Goal: Task Accomplishment & Management: Use online tool/utility

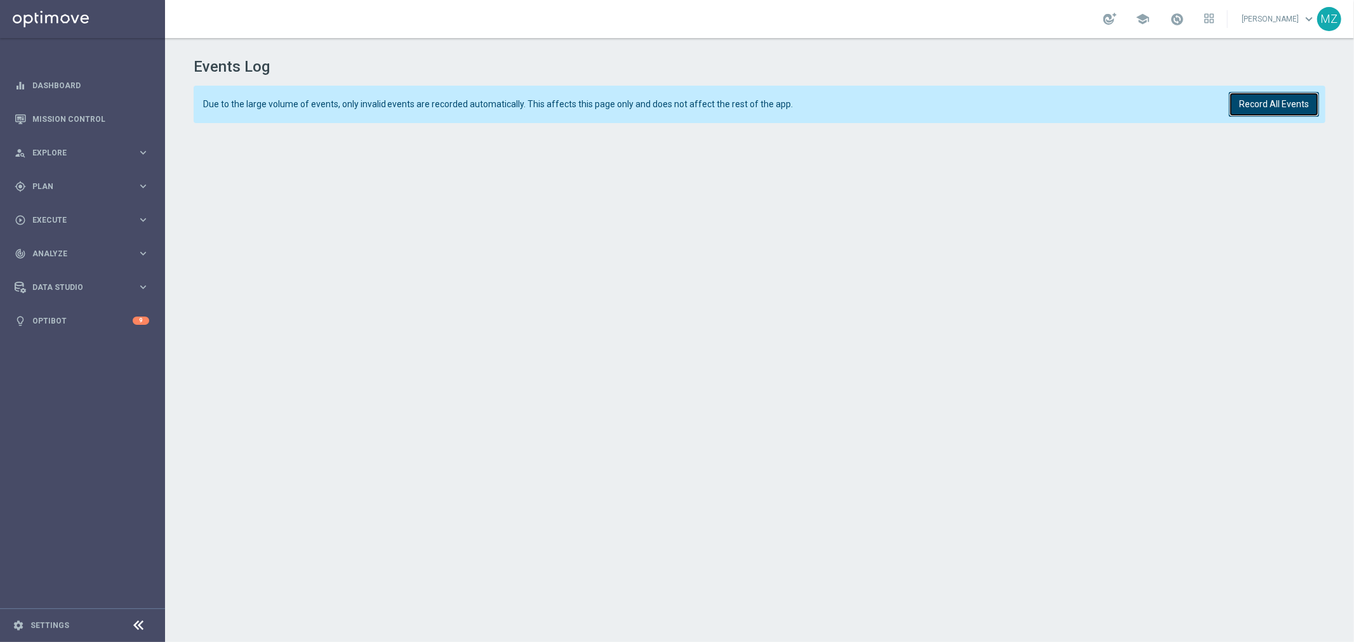
click at [1279, 104] on button "Record All Events" at bounding box center [1274, 104] width 90 height 25
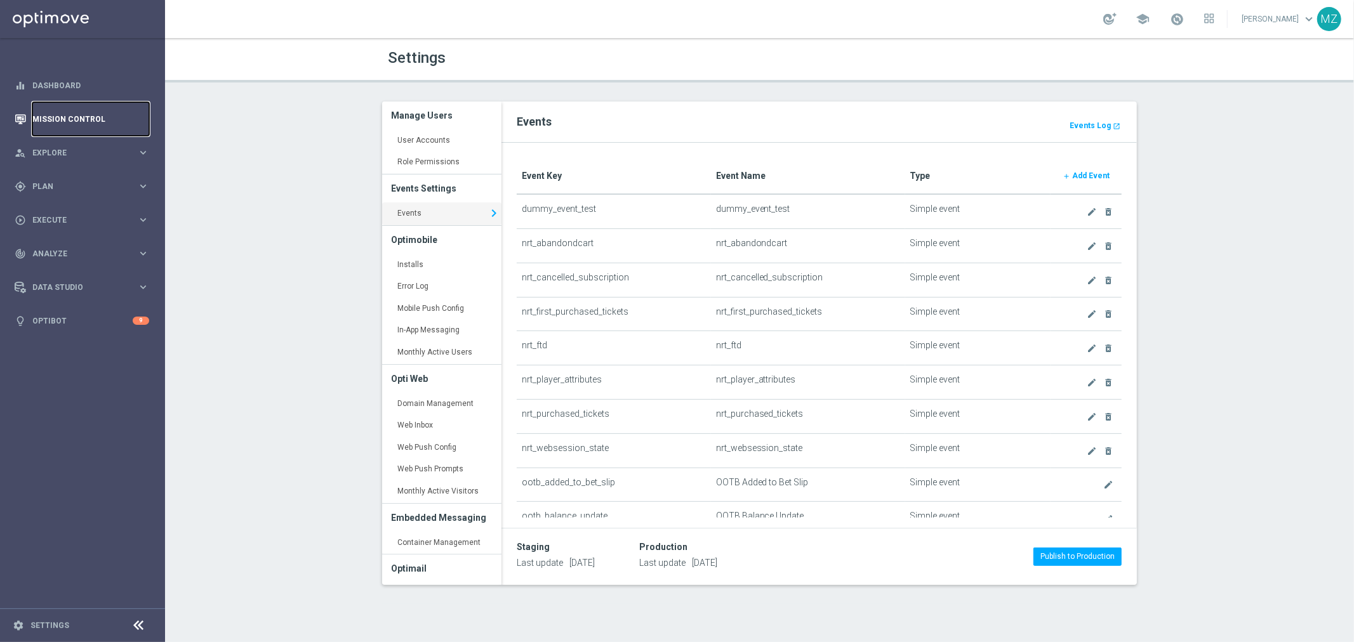
click at [50, 116] on link "Mission Control" at bounding box center [90, 119] width 117 height 34
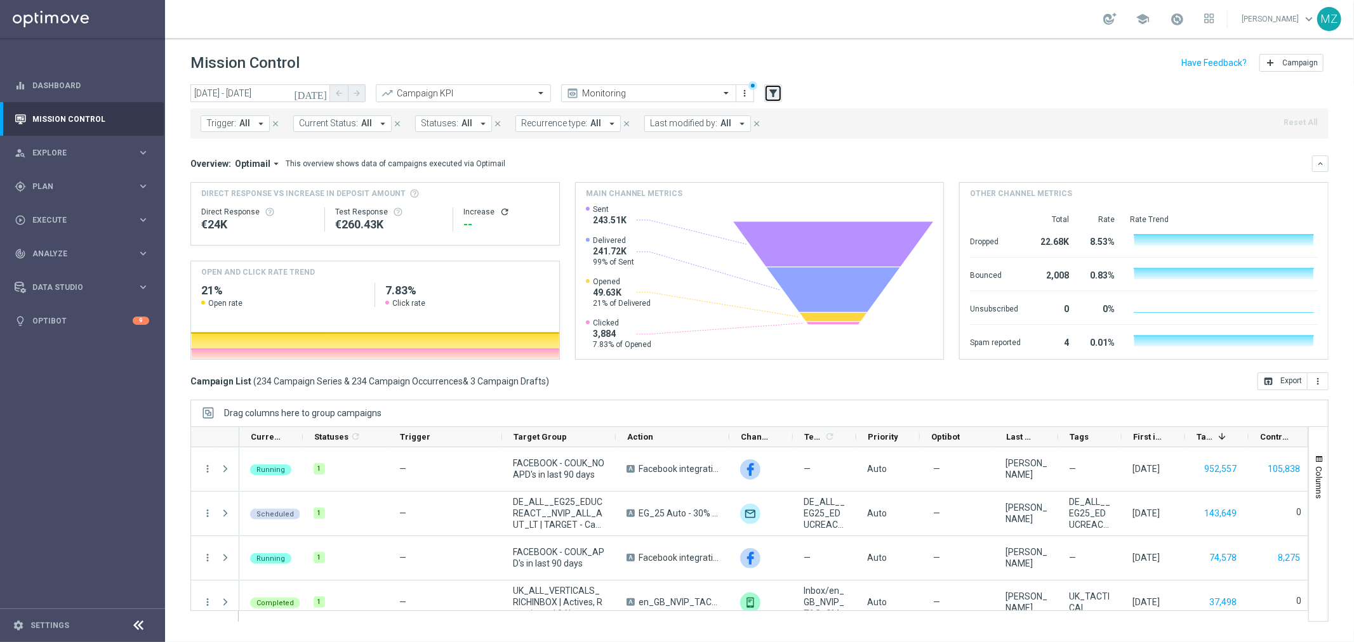
click at [775, 86] on button "filter_alt" at bounding box center [773, 93] width 18 height 18
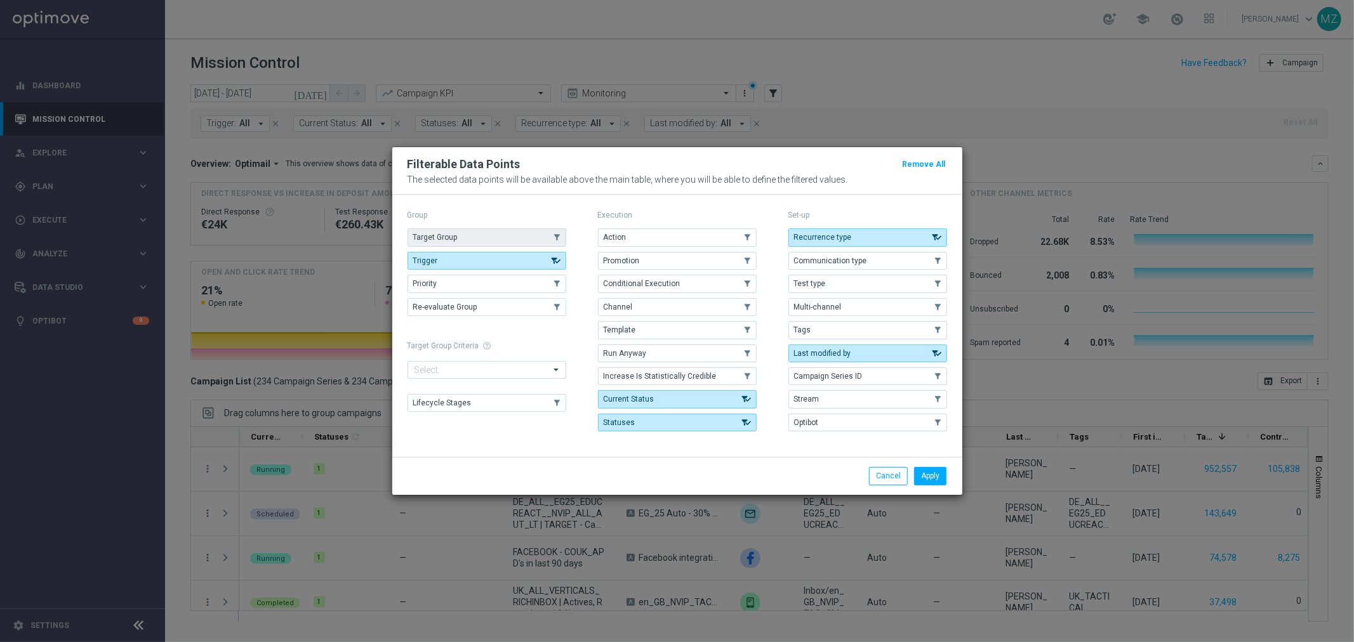
click at [467, 238] on button "Target Group" at bounding box center [486, 237] width 159 height 18
click at [934, 477] on button "Apply" at bounding box center [930, 476] width 32 height 18
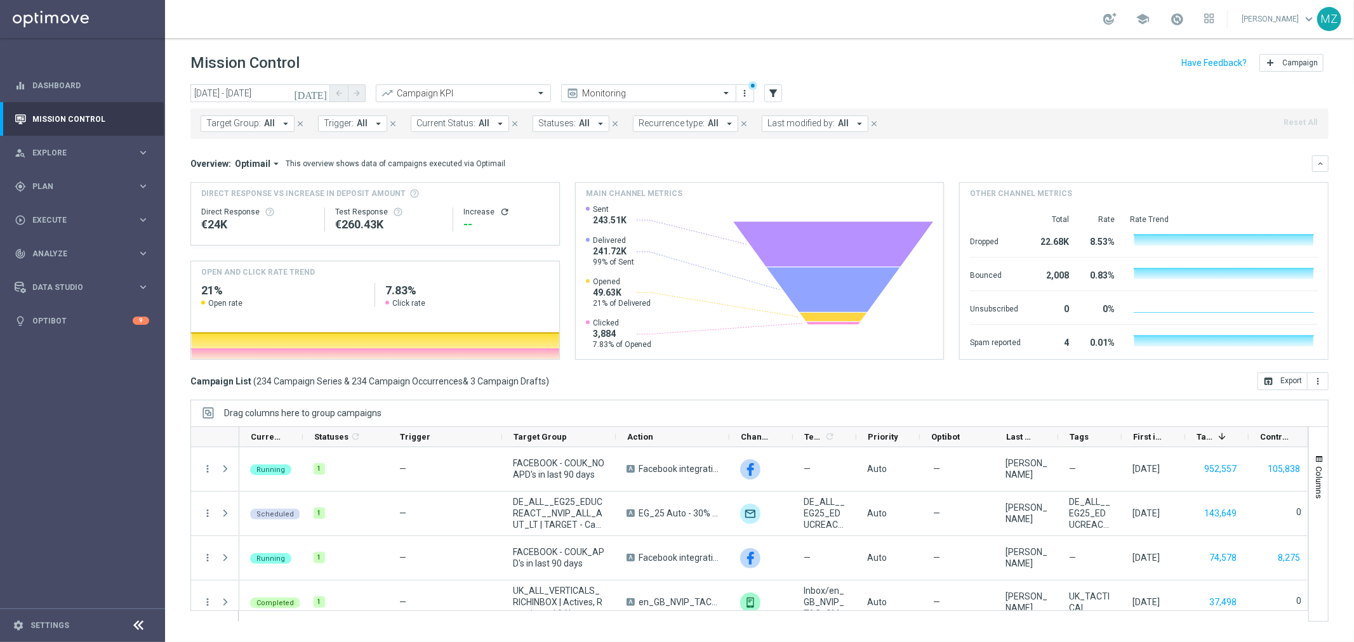
click at [357, 128] on span "All" at bounding box center [362, 123] width 11 height 11
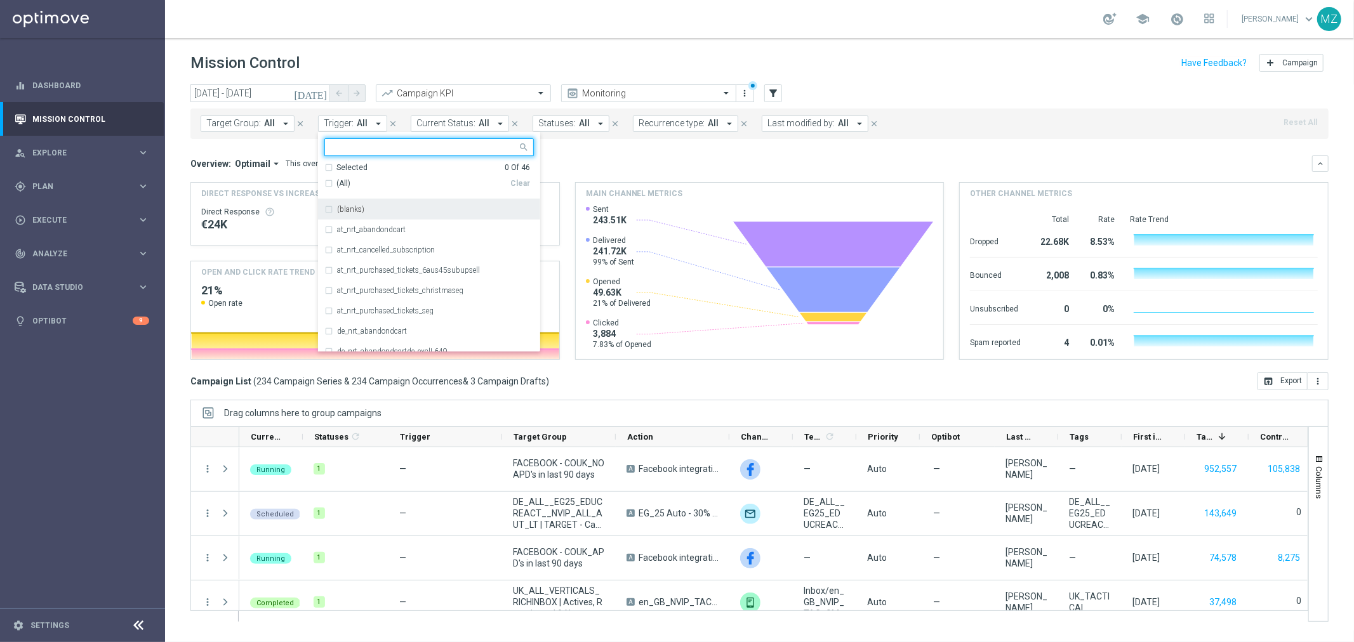
click at [325, 180] on div "(All)" at bounding box center [417, 183] width 186 height 11
click at [350, 210] on label "(blanks)" at bounding box center [350, 210] width 27 height 8
click at [942, 79] on header "Mission Control add Campaign" at bounding box center [759, 61] width 1189 height 46
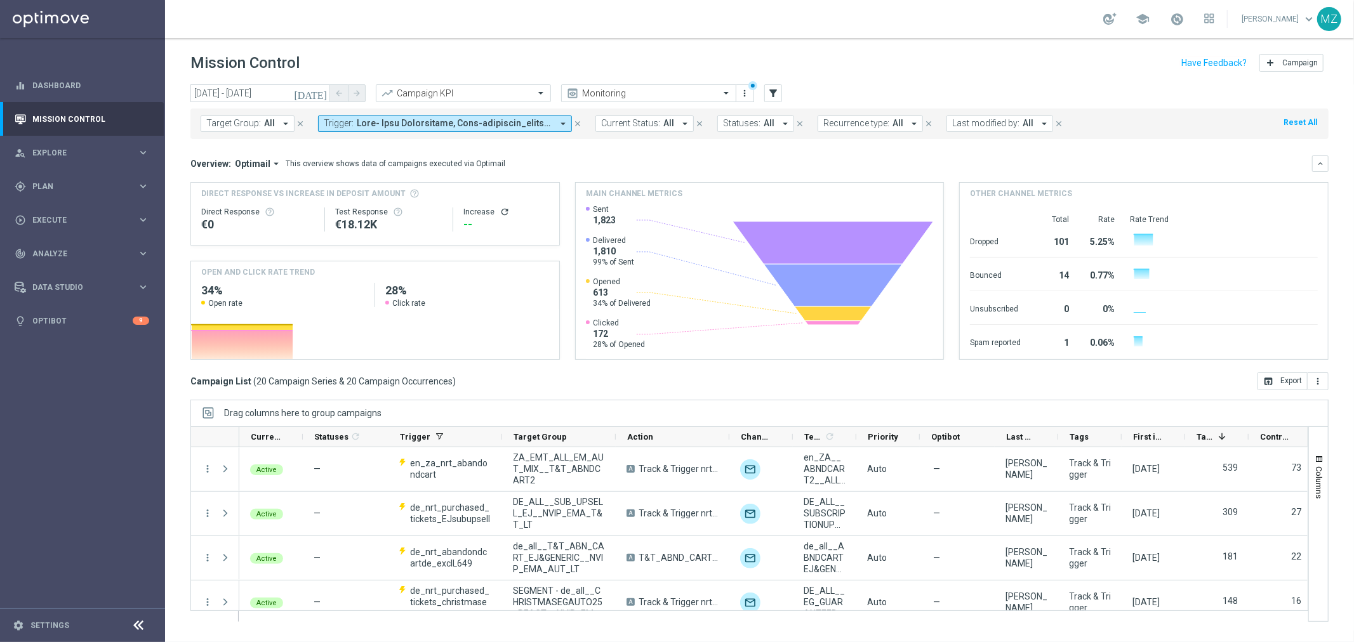
click at [325, 92] on icon "[DATE]" at bounding box center [311, 93] width 34 height 11
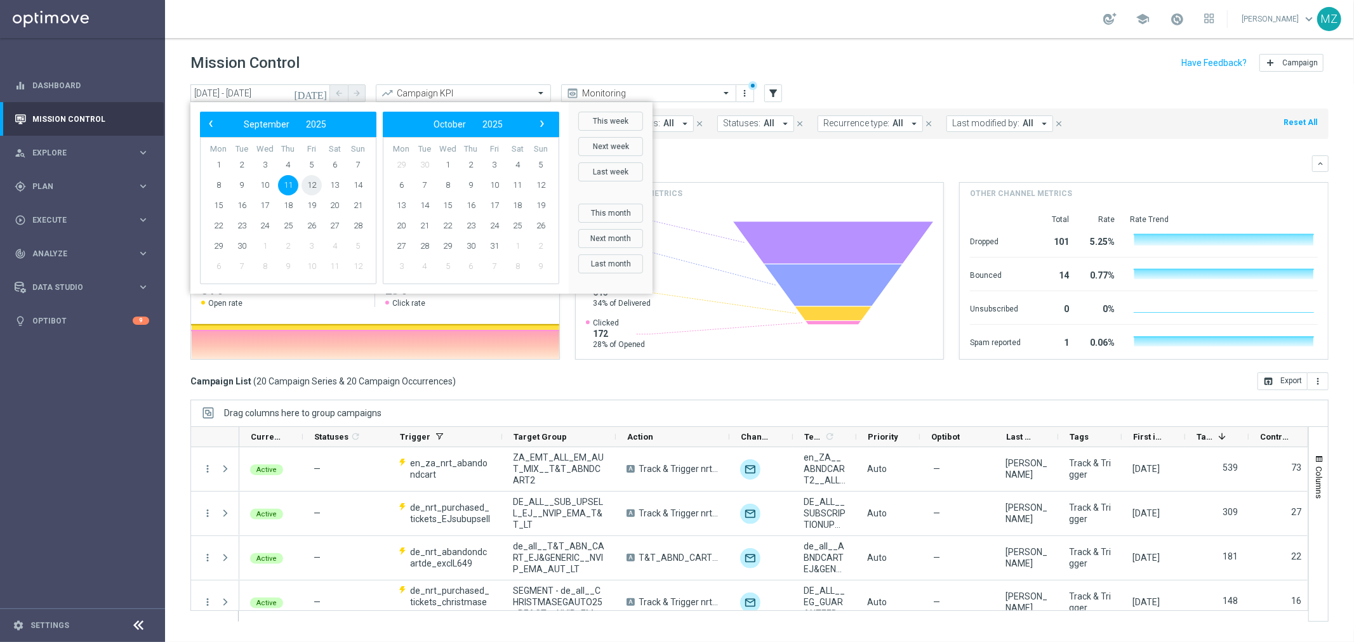
click at [313, 186] on span "12" at bounding box center [311, 185] width 20 height 20
type input "[DATE] - [DATE]"
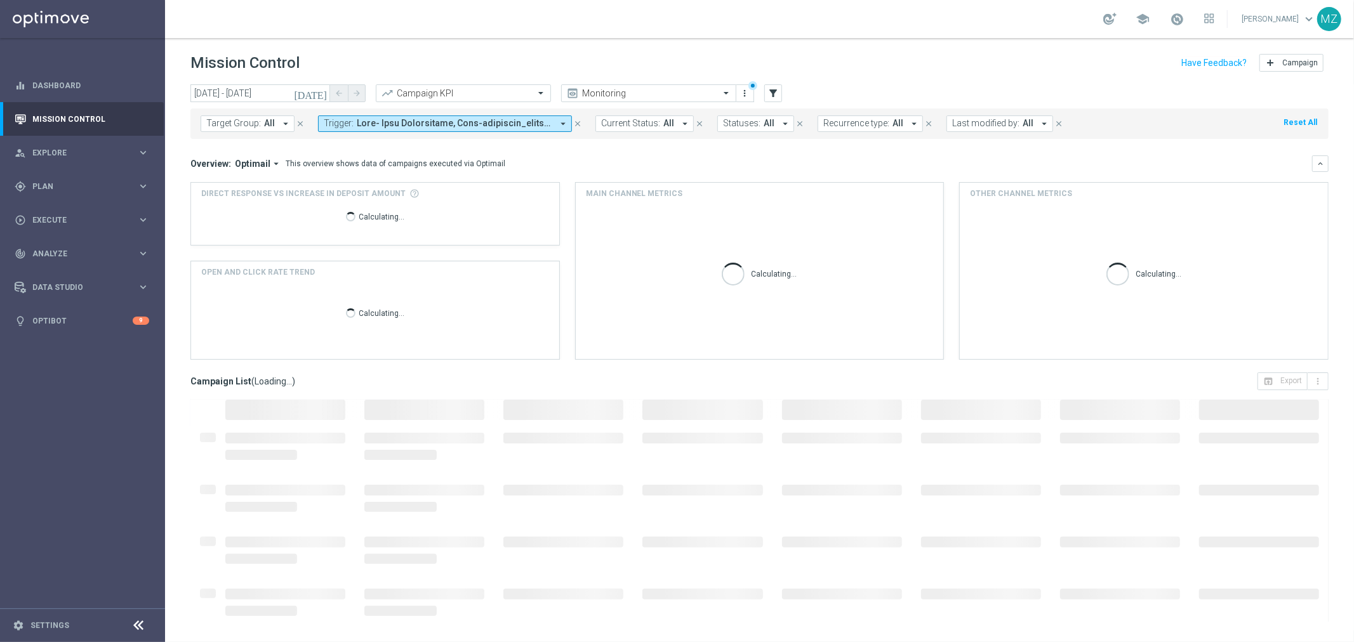
click at [917, 58] on div "Mission Control add Campaign" at bounding box center [759, 63] width 1138 height 25
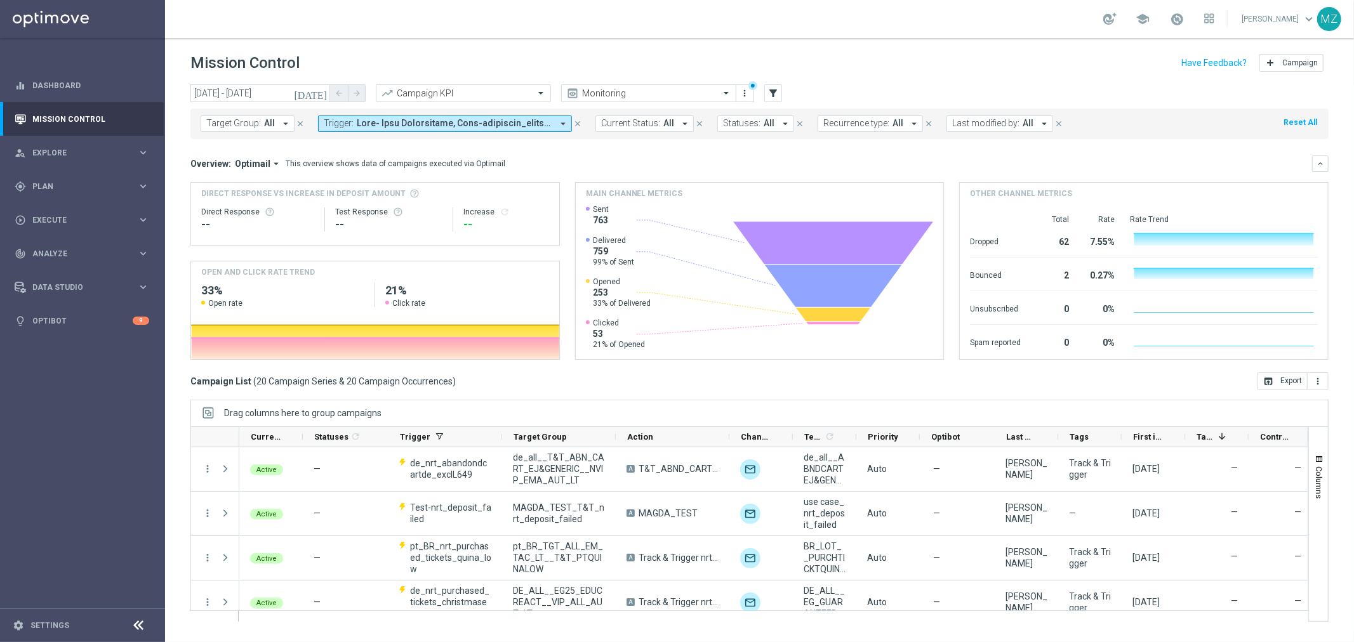
drag, startPoint x: 1254, startPoint y: 405, endPoint x: 1240, endPoint y: 350, distance: 57.1
click at [1254, 405] on div "Drag columns here to group campaigns" at bounding box center [759, 413] width 1138 height 27
